Goal: Entertainment & Leisure: Consume media (video, audio)

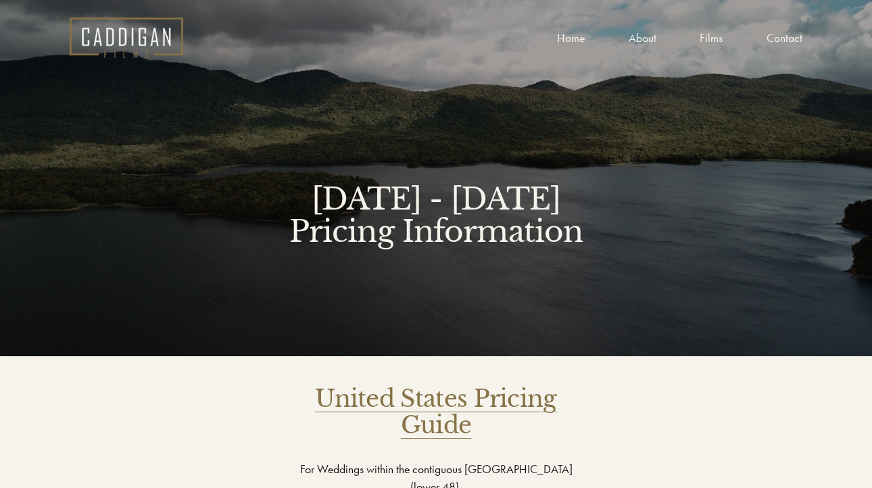
click at [428, 404] on link "United States Pricing Guide" at bounding box center [435, 412] width 241 height 56
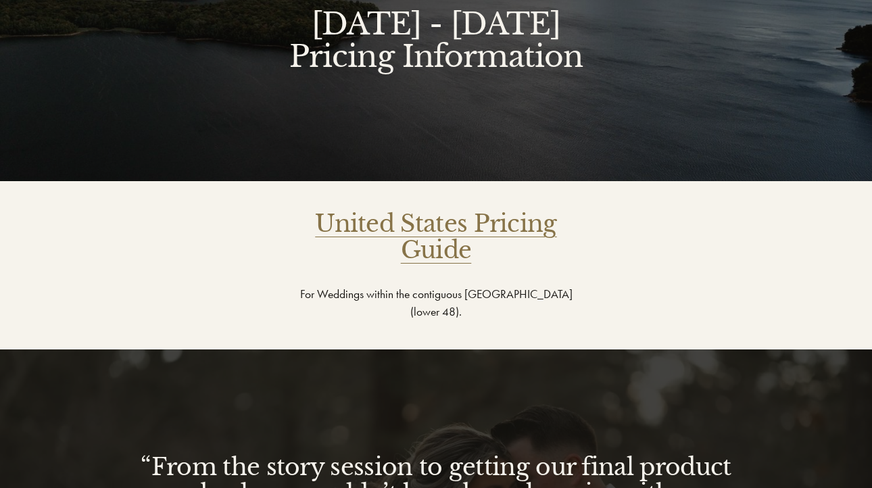
scroll to position [6, 0]
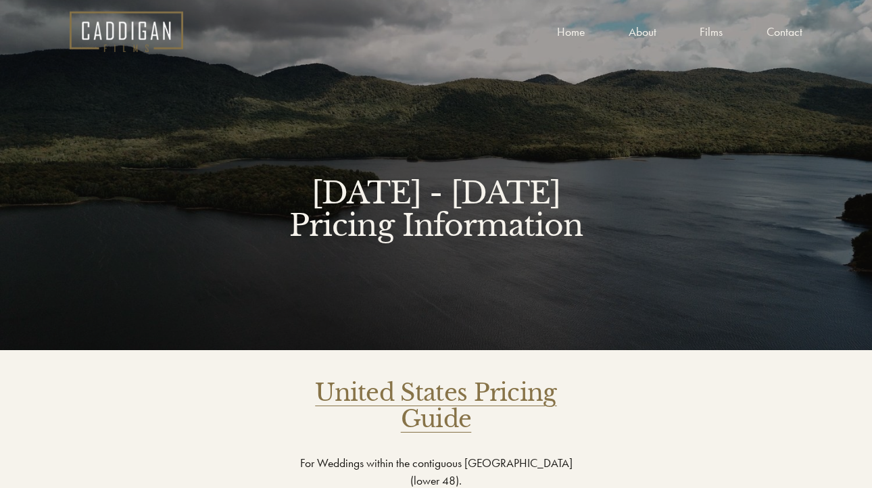
click at [571, 35] on link "Home" at bounding box center [571, 32] width 28 height 20
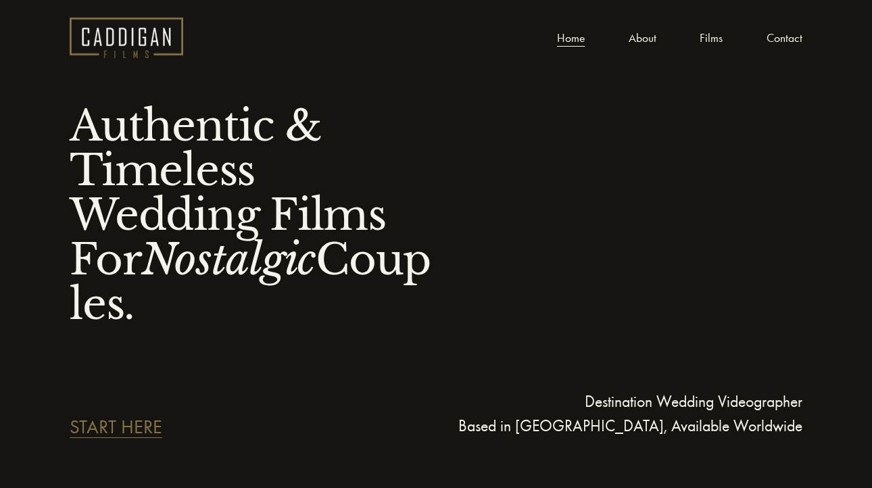
click at [639, 38] on link "About" at bounding box center [643, 38] width 28 height 20
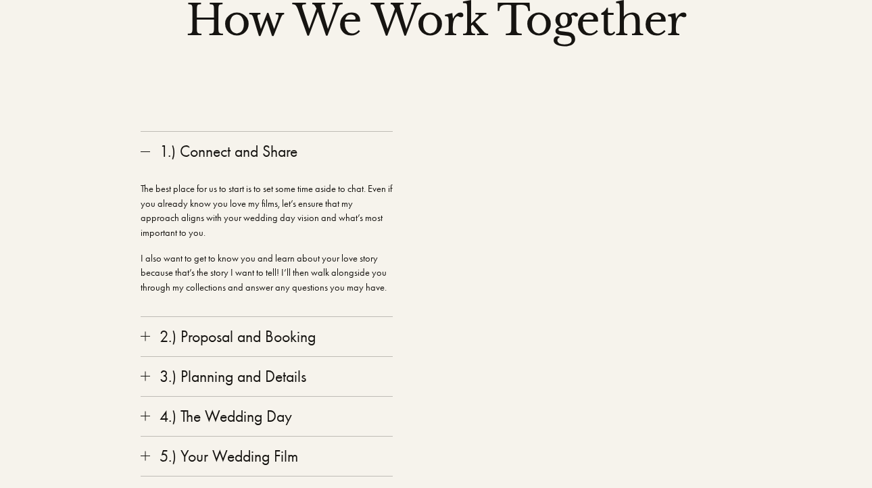
scroll to position [2184, 0]
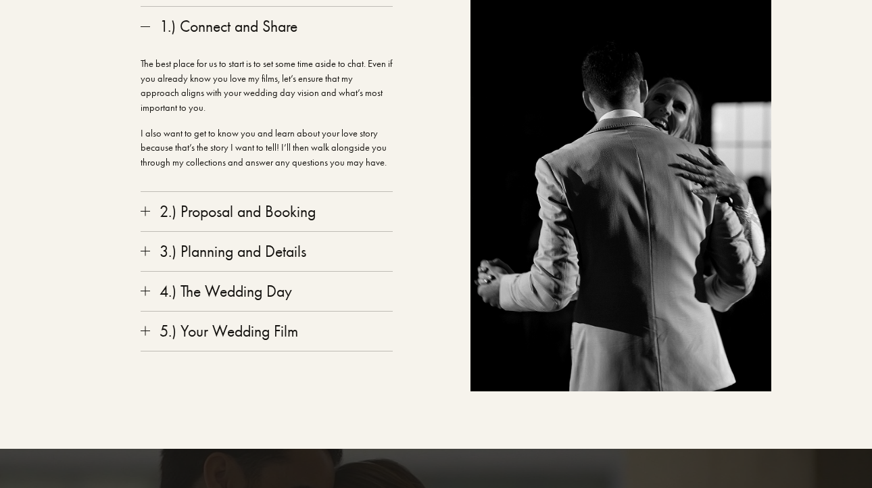
click at [145, 327] on div at bounding box center [145, 331] width 1 height 9
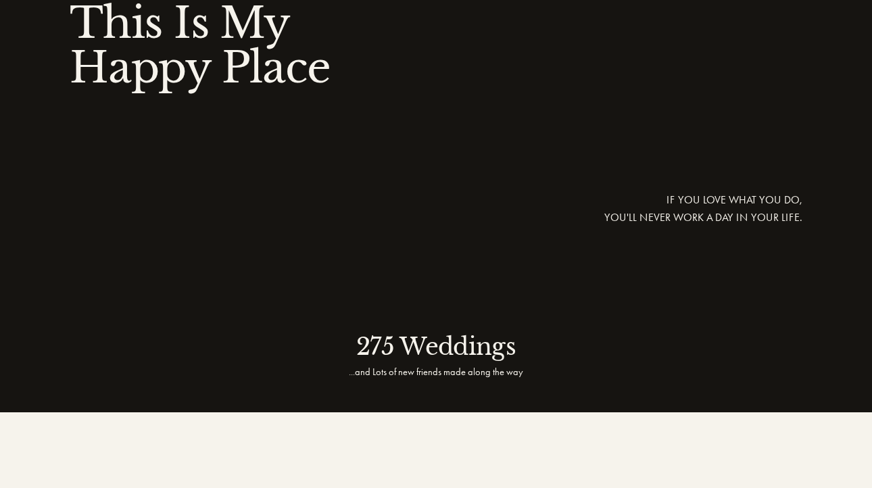
scroll to position [0, 0]
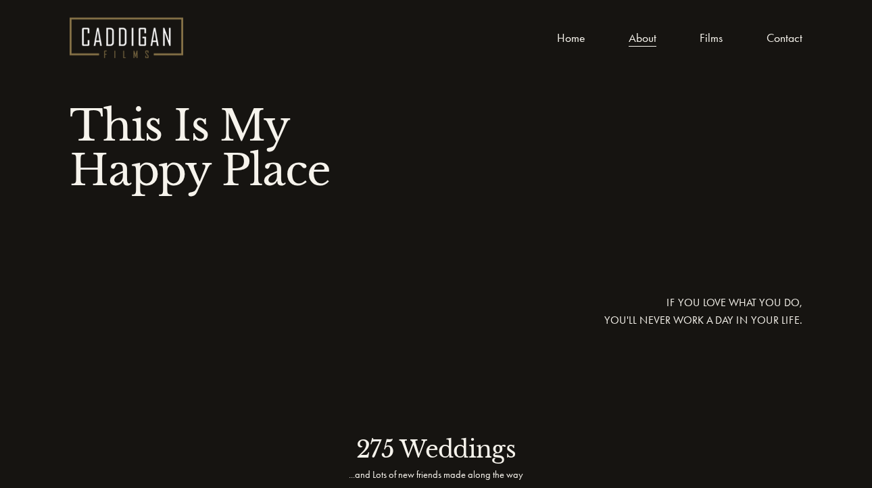
click at [707, 35] on link "Films" at bounding box center [711, 38] width 23 height 20
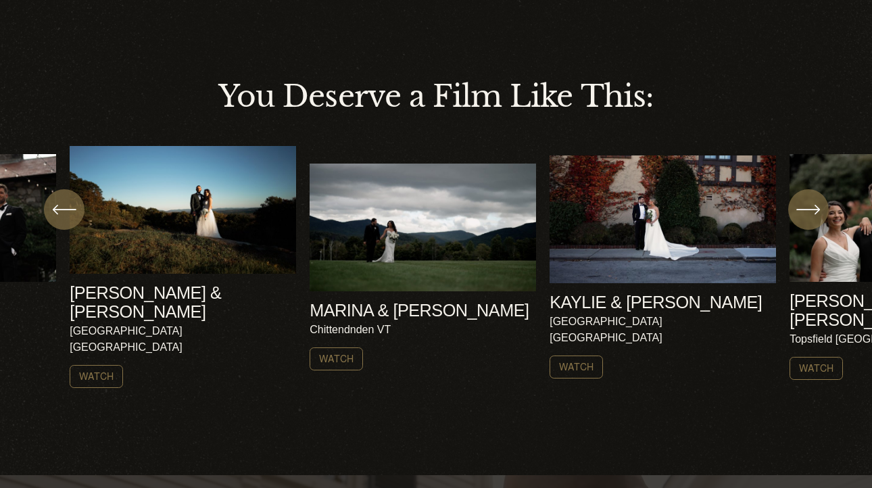
scroll to position [381, 0]
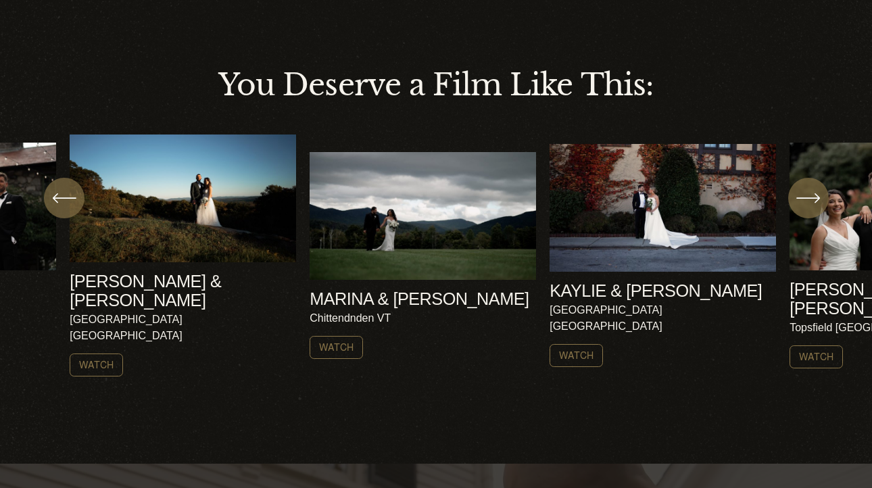
click at [832, 240] on div "AMY & NICK Harrisville NH Watch MARINA & ROB AMY & NICK" at bounding box center [436, 256] width 872 height 242
click at [809, 199] on icon "\a \a \a Next\a \a" at bounding box center [808, 198] width 24 height 24
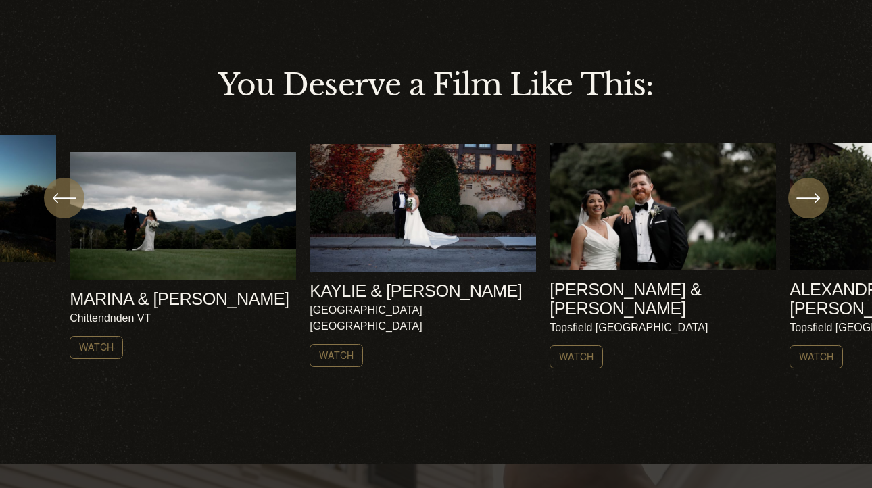
click at [594, 201] on ul "AMY & NICK Harrisville NH Watch" at bounding box center [436, 256] width 733 height 242
click at [587, 345] on link "Watch" at bounding box center [576, 356] width 53 height 23
